Goal: Complete application form

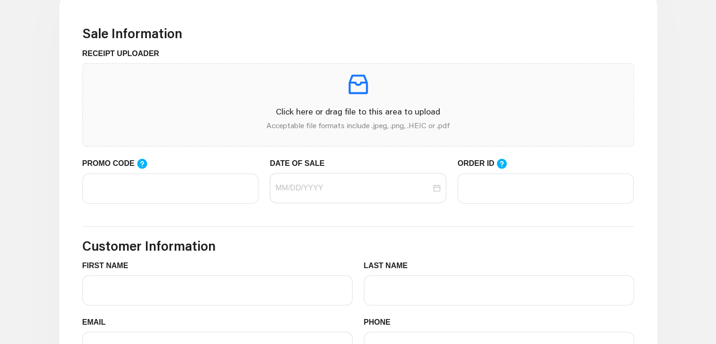
scroll to position [281, 0]
click at [202, 91] on p at bounding box center [358, 84] width 536 height 26
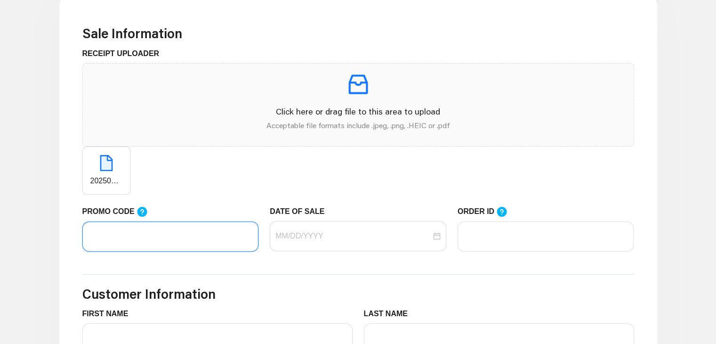
click at [116, 226] on input "PROMO CODE" at bounding box center [170, 236] width 177 height 30
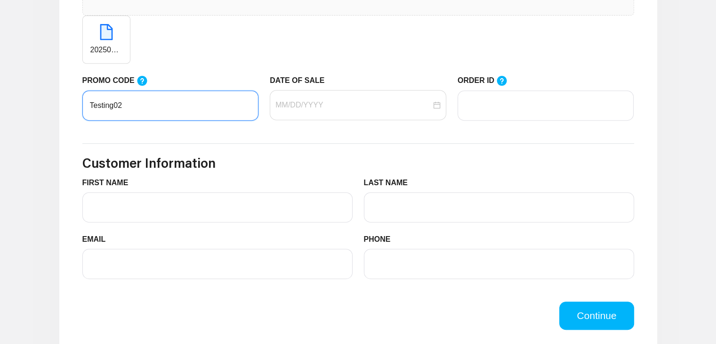
scroll to position [443, 0]
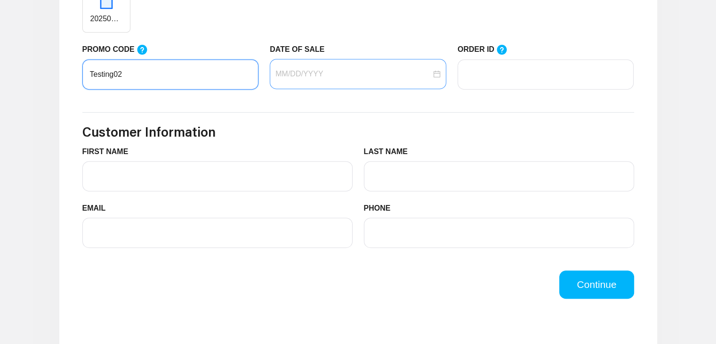
type input "Testing02"
click at [329, 75] on input "DATE OF SALE" at bounding box center [353, 73] width 156 height 11
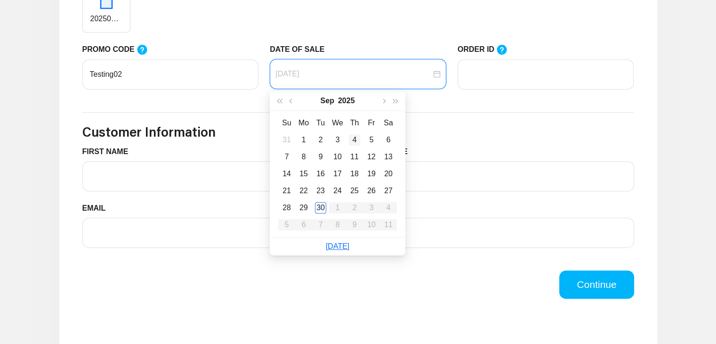
type input "[DATE]"
click at [358, 139] on div "4" at bounding box center [354, 139] width 11 height 11
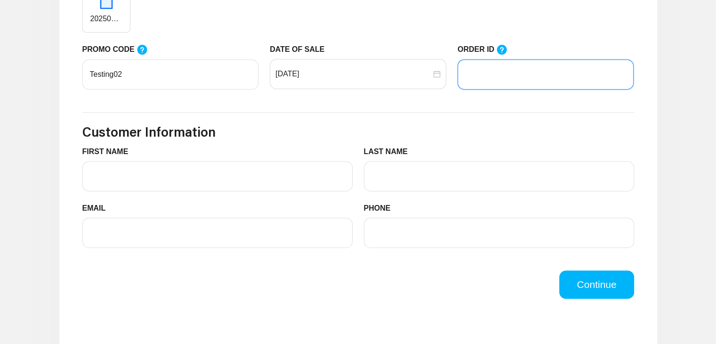
click at [531, 77] on input "ORDER ID" at bounding box center [546, 74] width 177 height 30
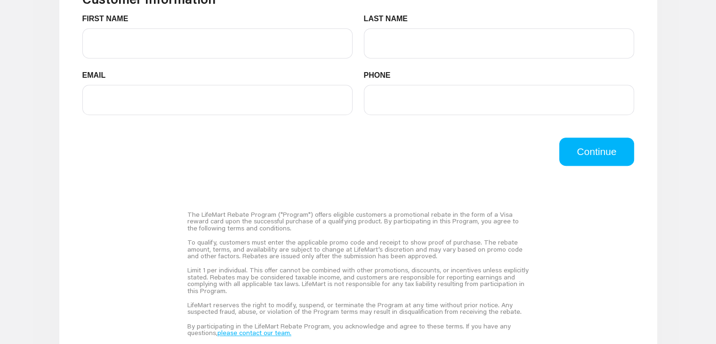
scroll to position [578, 0]
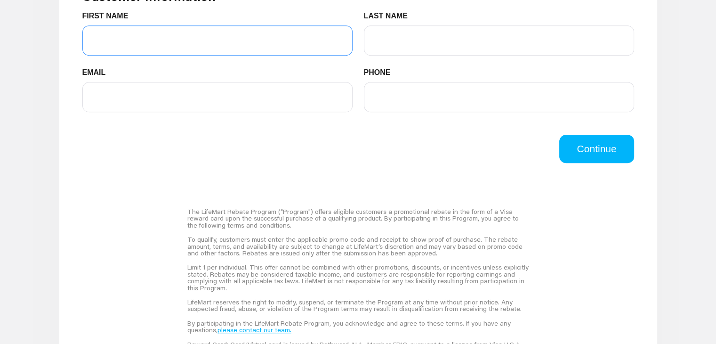
type input "7880"
click at [243, 44] on input "FIRST NAME" at bounding box center [217, 40] width 270 height 30
type input "[PERSON_NAME]"
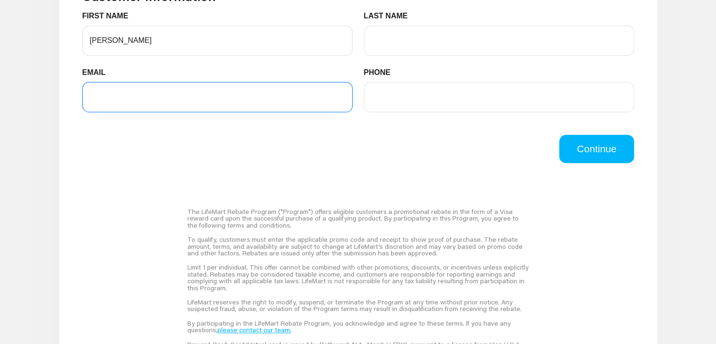
drag, startPoint x: 115, startPoint y: 106, endPoint x: 208, endPoint y: 137, distance: 97.5
type input "[EMAIL_ADDRESS][DOMAIN_NAME]"
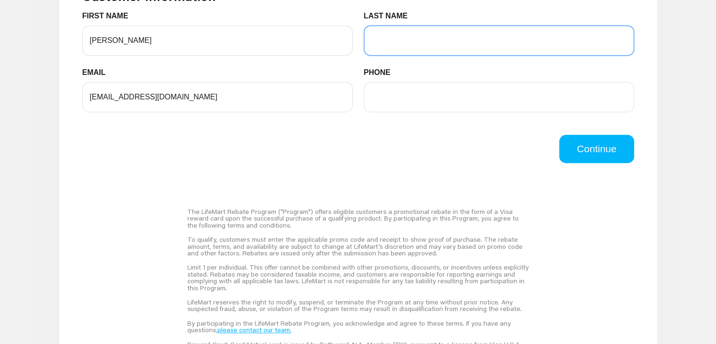
drag, startPoint x: 412, startPoint y: 38, endPoint x: 434, endPoint y: 67, distance: 35.7
click at [434, 67] on form "FIRST NAME [PERSON_NAME] LAST NAME EMAIL [EMAIL_ADDRESS][DOMAIN_NAME] PHONE" at bounding box center [358, 66] width 552 height 113
type input "S"
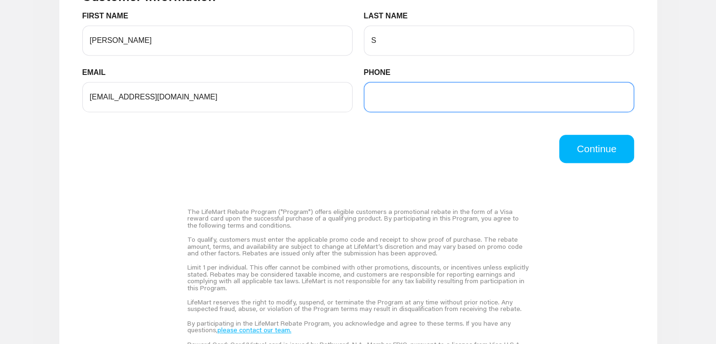
drag, startPoint x: 404, startPoint y: 99, endPoint x: 427, endPoint y: 116, distance: 28.6
click at [427, 116] on div "PHONE" at bounding box center [499, 95] width 282 height 56
type input "8668742137"
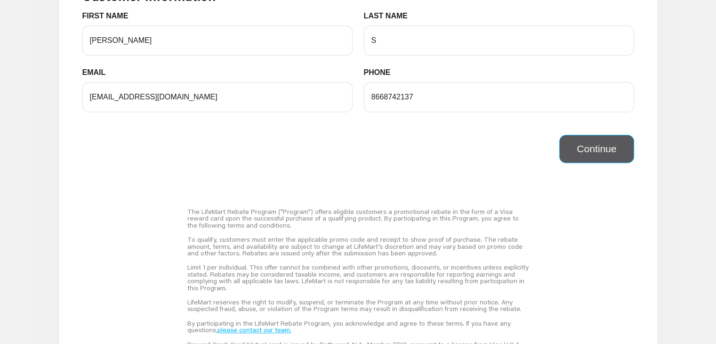
click at [583, 142] on button "Continue" at bounding box center [596, 149] width 74 height 28
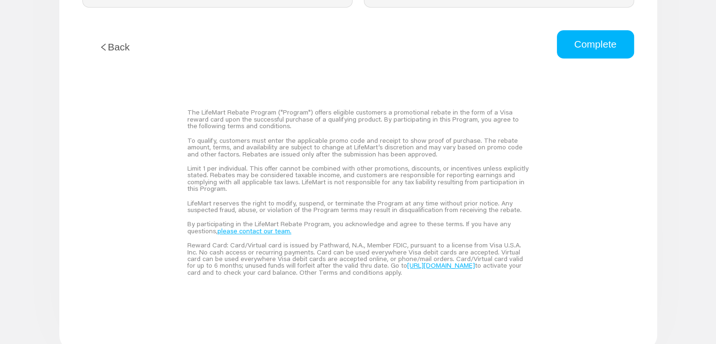
scroll to position [603, 0]
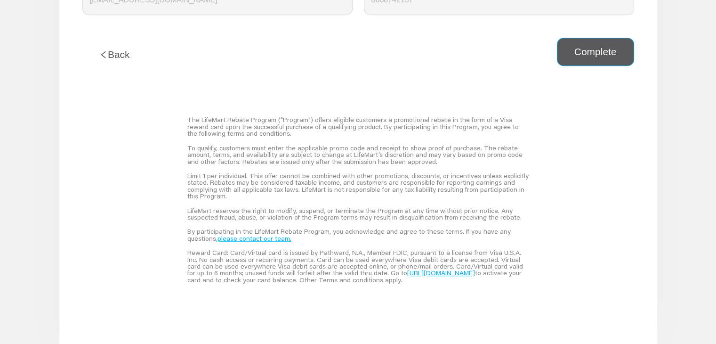
click at [596, 48] on button "Complete" at bounding box center [595, 52] width 77 height 28
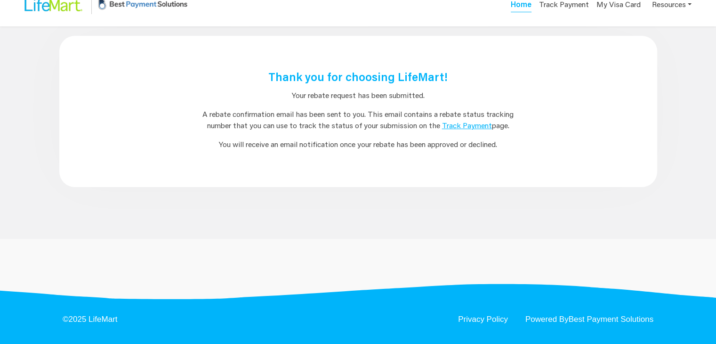
scroll to position [0, 0]
